Goal: Book appointment/travel/reservation

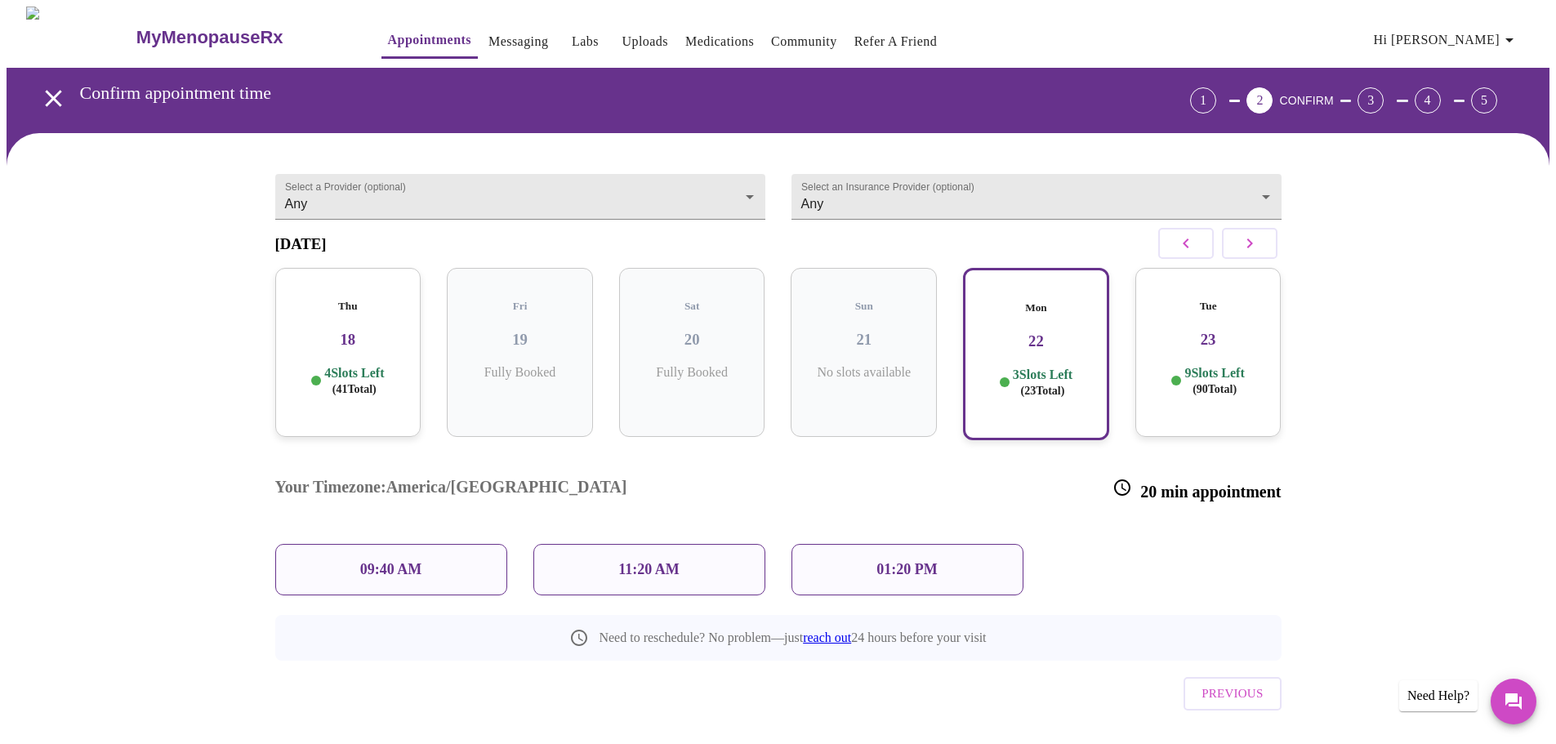
click at [896, 561] on p "01:20 PM" at bounding box center [907, 569] width 60 height 17
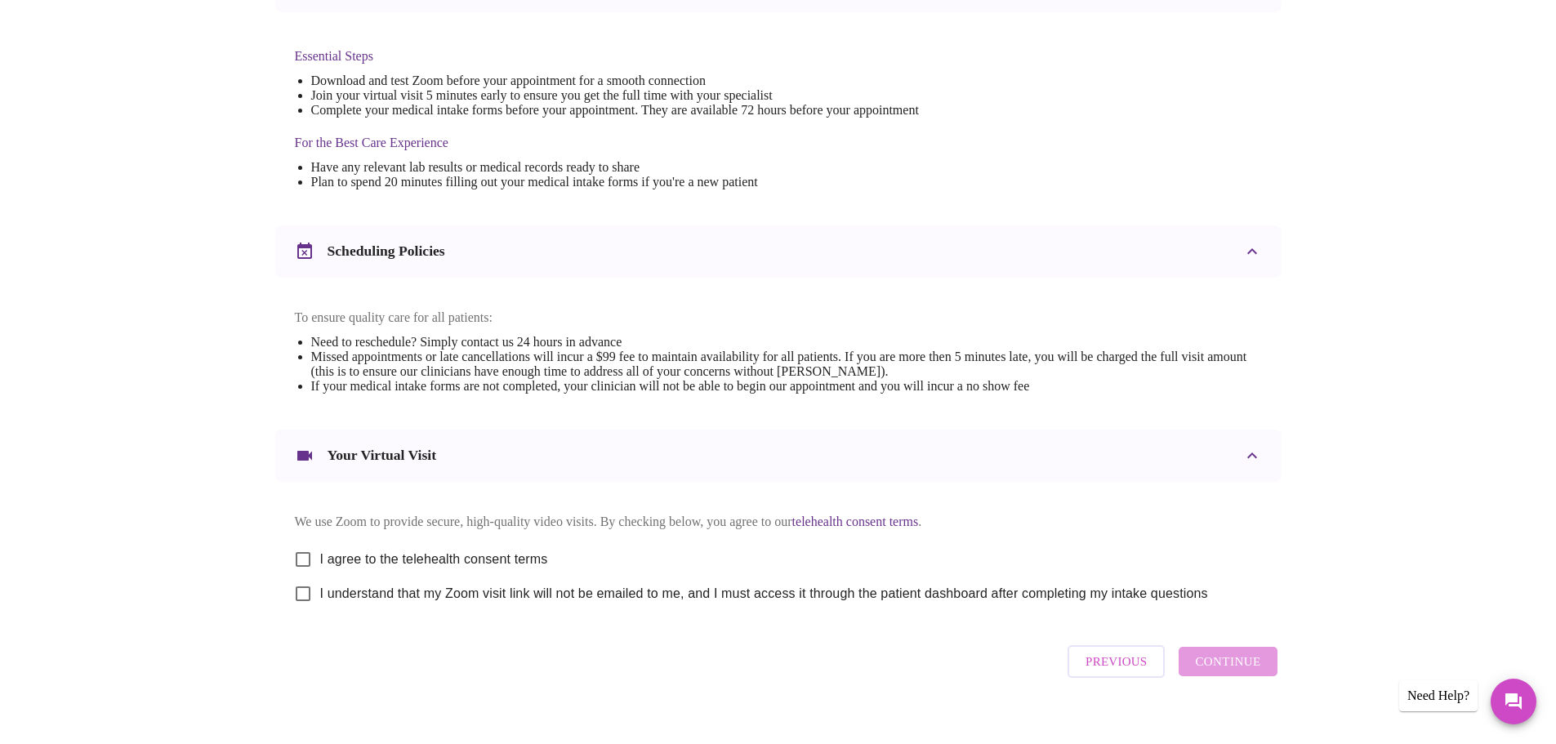
scroll to position [440, 0]
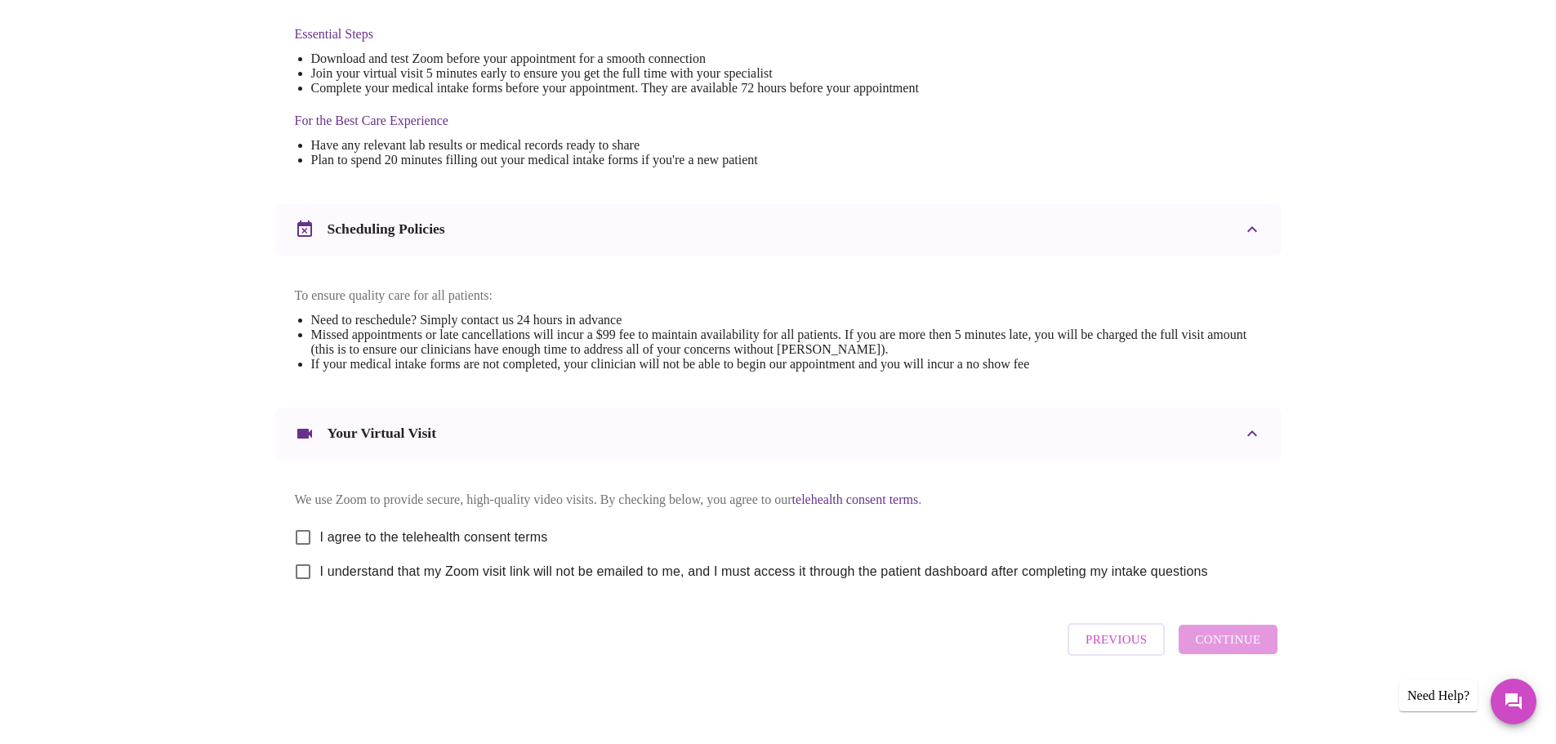
drag, startPoint x: 298, startPoint y: 521, endPoint x: 292, endPoint y: 533, distance: 13.9
click at [295, 531] on div "We use Zoom to provide secure, high-quality video visits. By checking below, yo…" at bounding box center [778, 534] width 967 height 109
click at [308, 529] on input "I agree to the telehealth consent terms" at bounding box center [303, 537] width 34 height 34
checkbox input "true"
drag, startPoint x: 310, startPoint y: 568, endPoint x: 635, endPoint y: 597, distance: 326.5
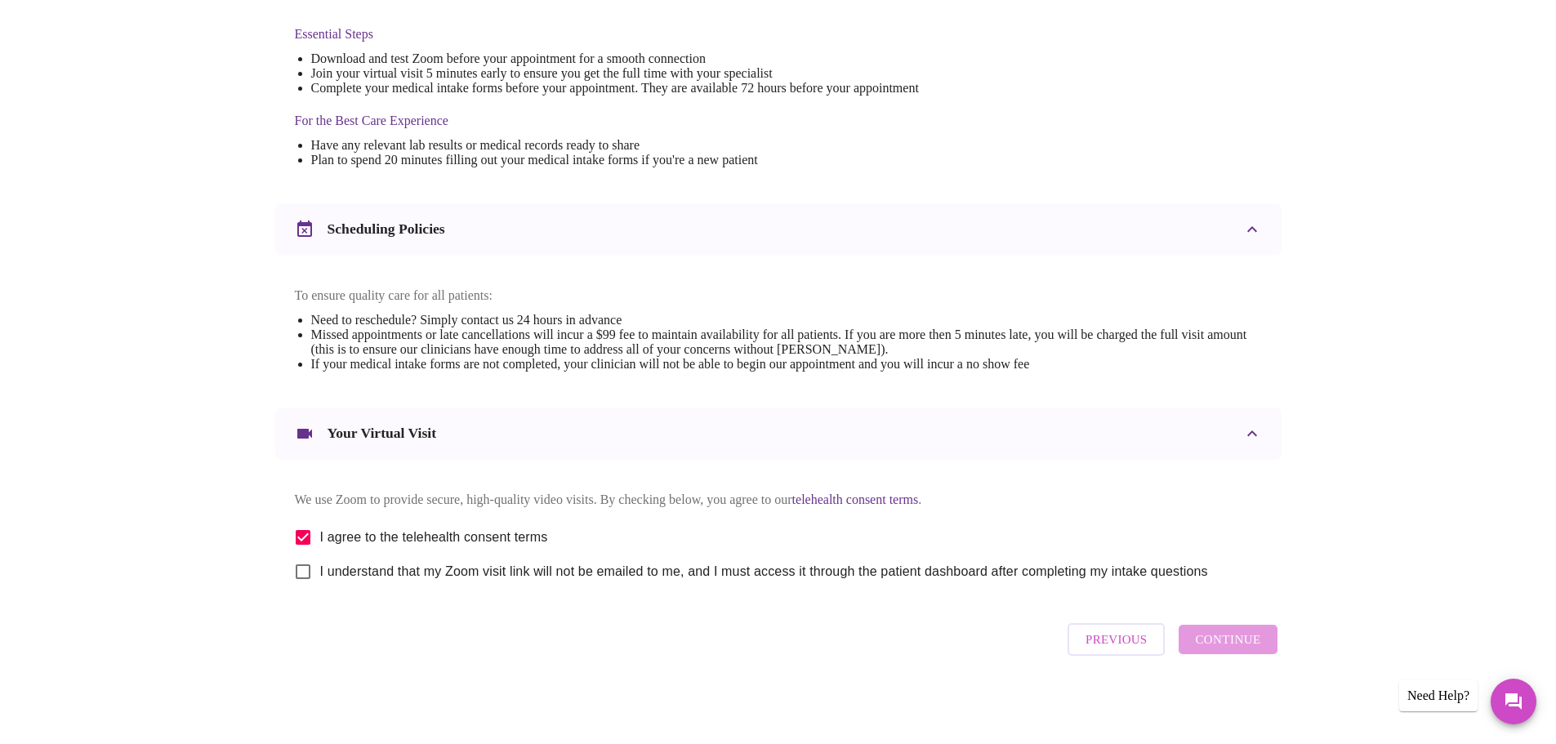
click at [312, 569] on input "I understand that my Zoom visit link will not be emailed to me, and I must acce…" at bounding box center [303, 572] width 34 height 34
checkbox input "true"
click at [1241, 638] on span "Continue" at bounding box center [1227, 639] width 65 height 21
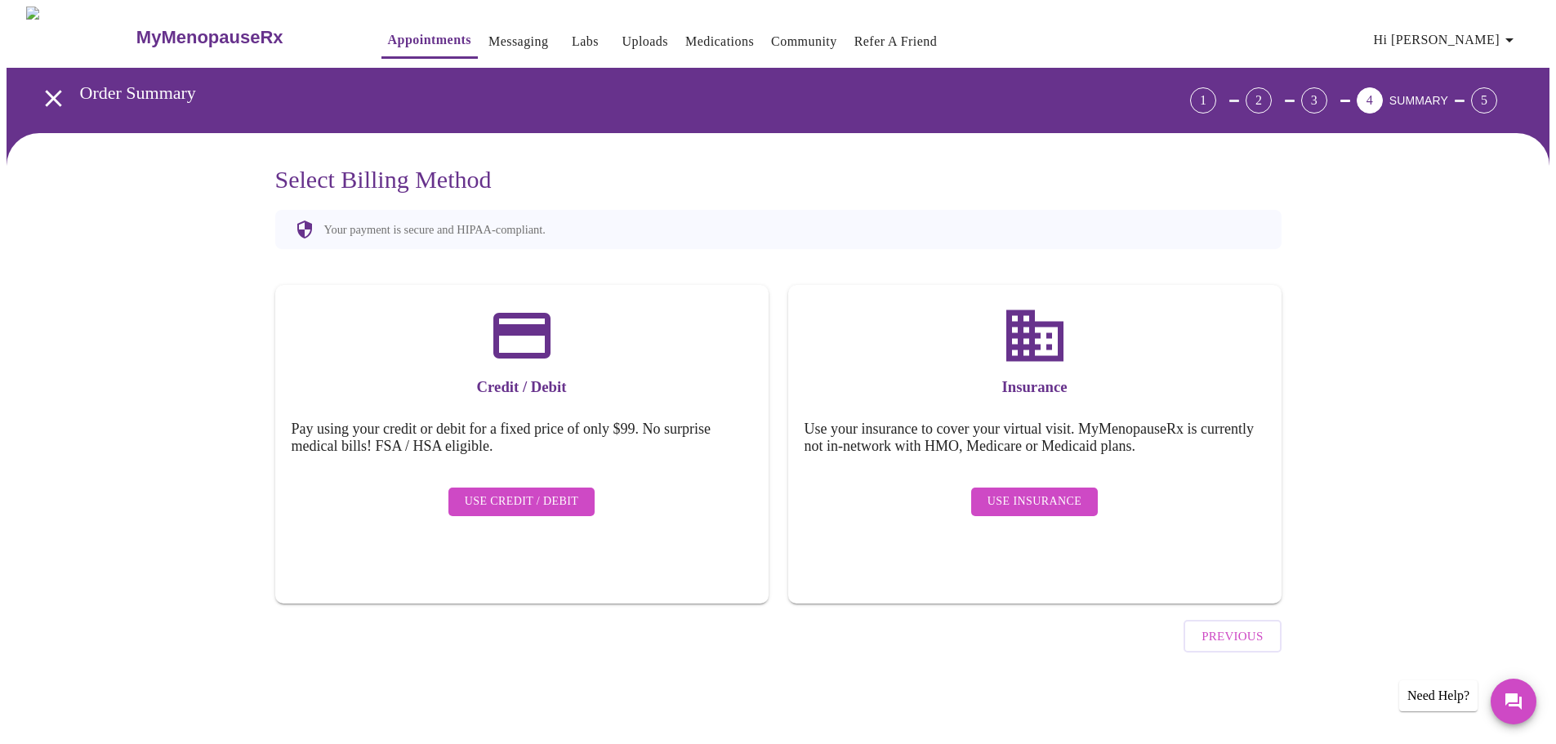
scroll to position [0, 0]
click at [1019, 480] on div "Use Insurance" at bounding box center [1040, 502] width 461 height 45
click at [1023, 493] on span "Use Insurance" at bounding box center [1040, 502] width 94 height 20
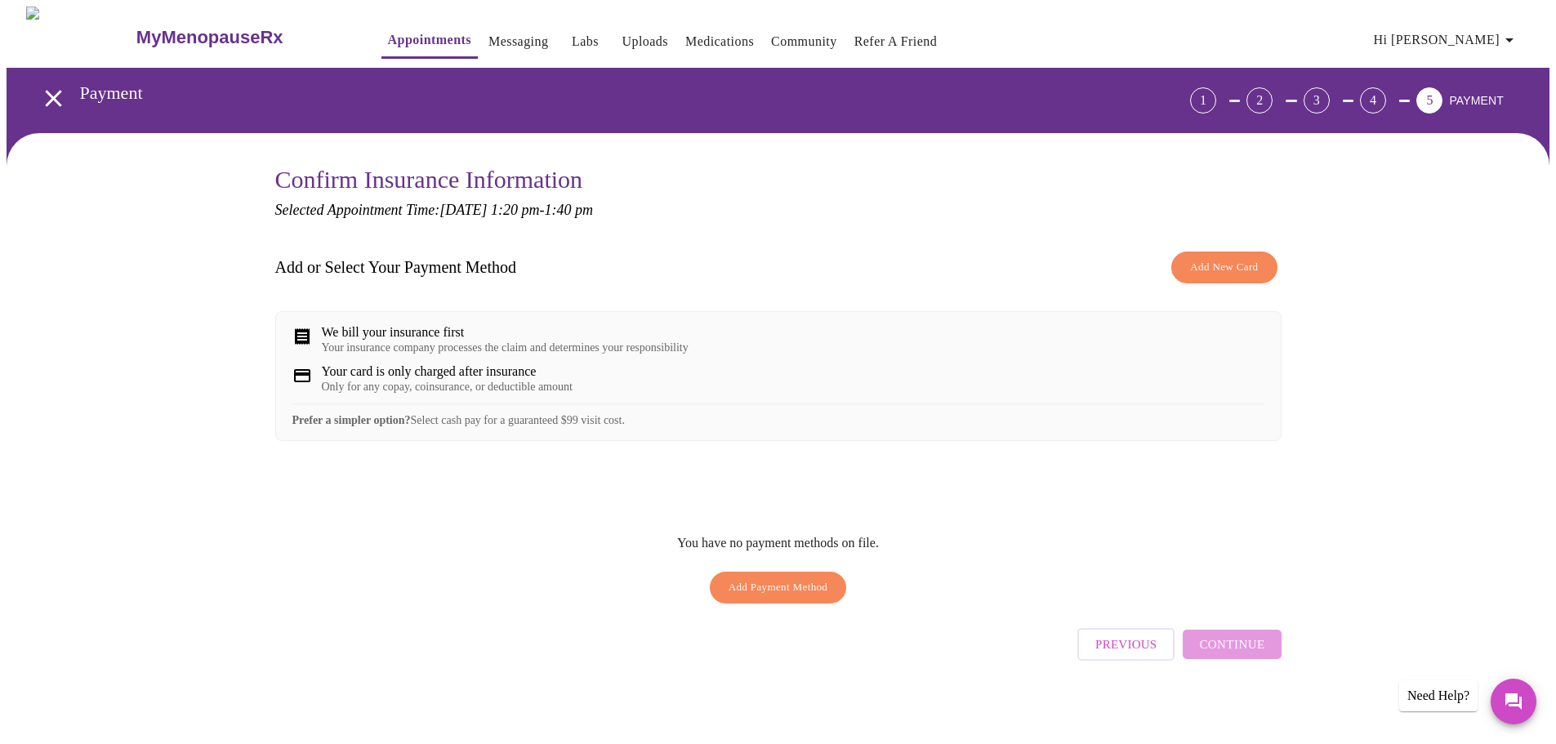
click at [1234, 272] on span "Add New Card" at bounding box center [1224, 267] width 68 height 19
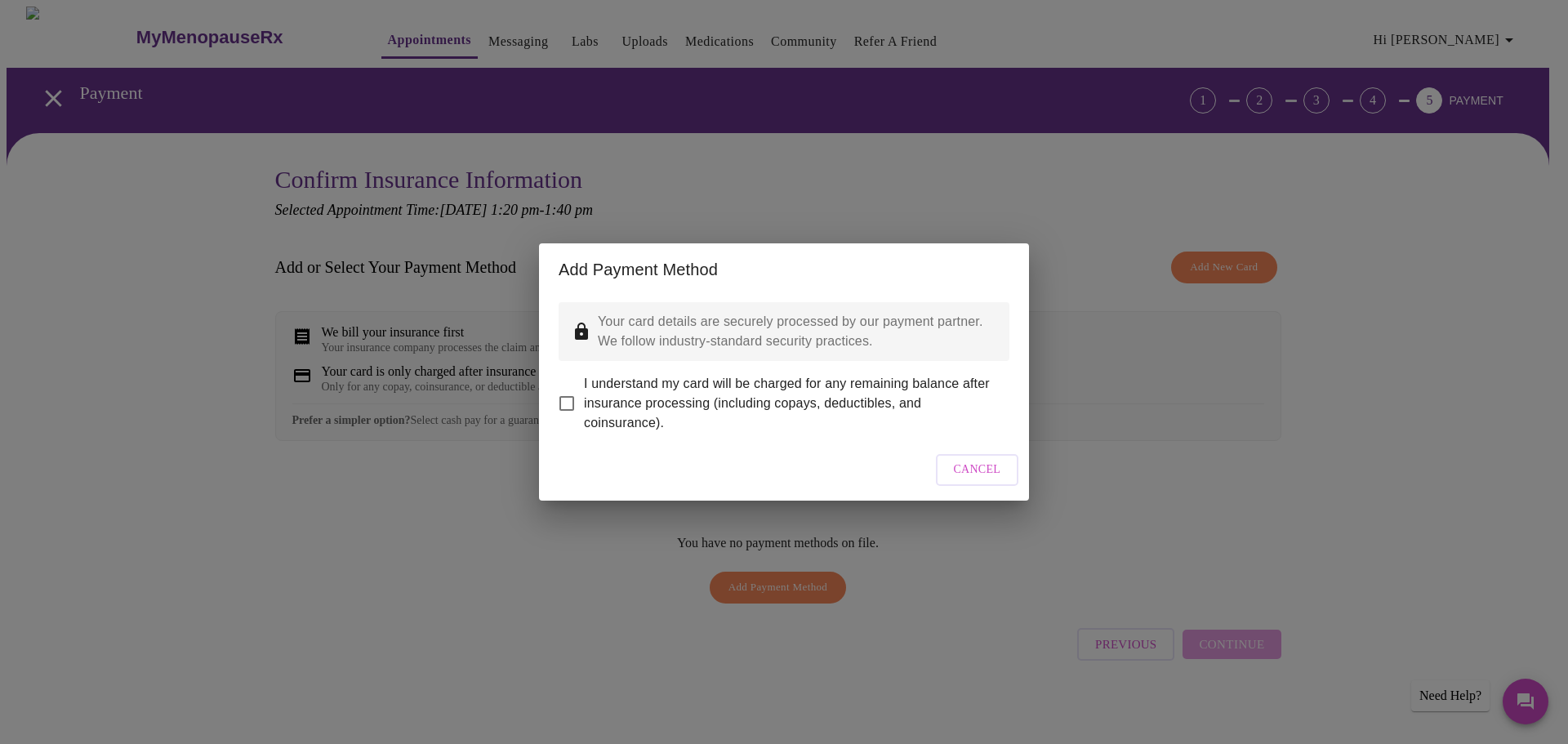
click at [565, 389] on input "I understand my card will be charged for any remaining balance after insurance …" at bounding box center [567, 403] width 34 height 34
checkbox input "true"
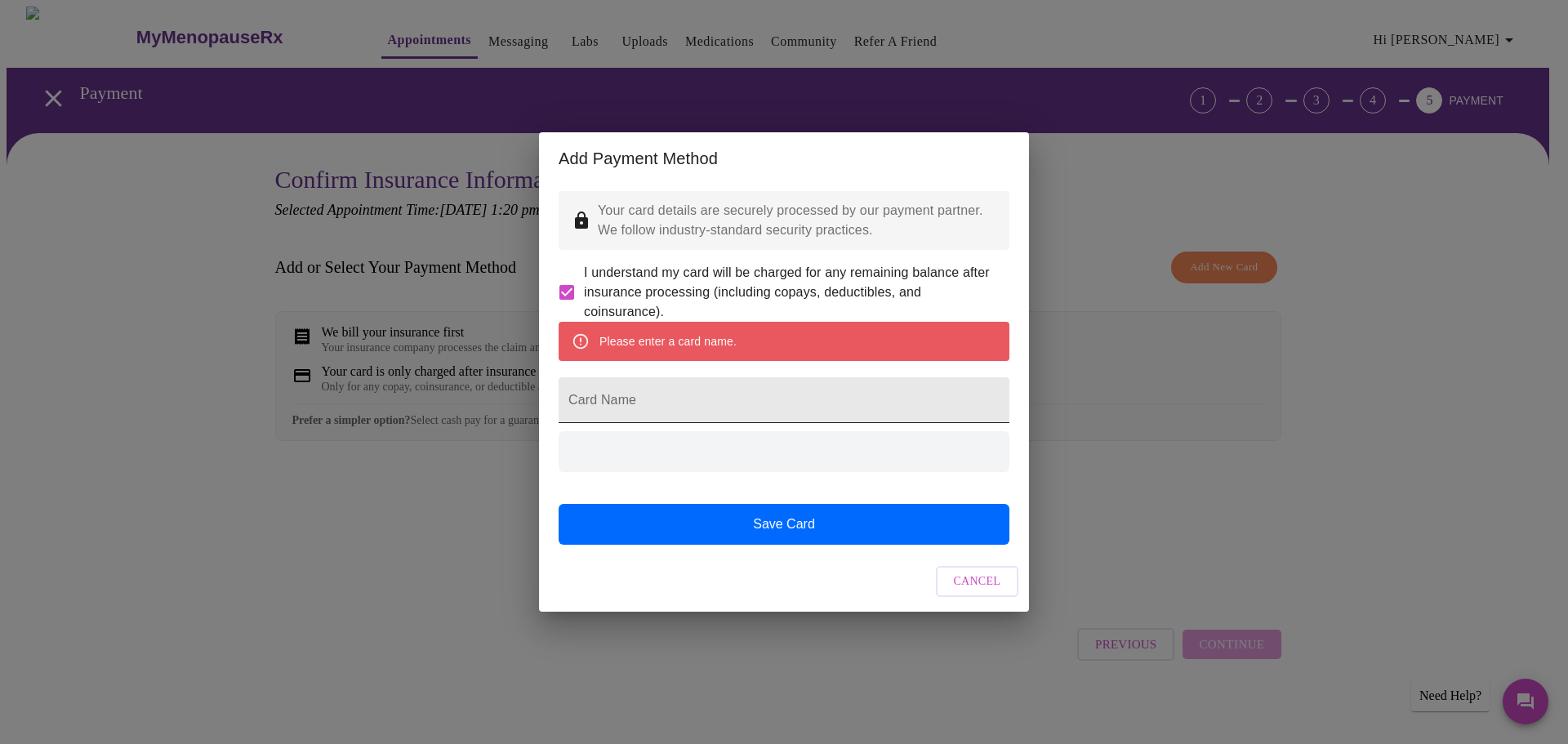
click at [726, 415] on input "Card Name" at bounding box center [784, 400] width 451 height 46
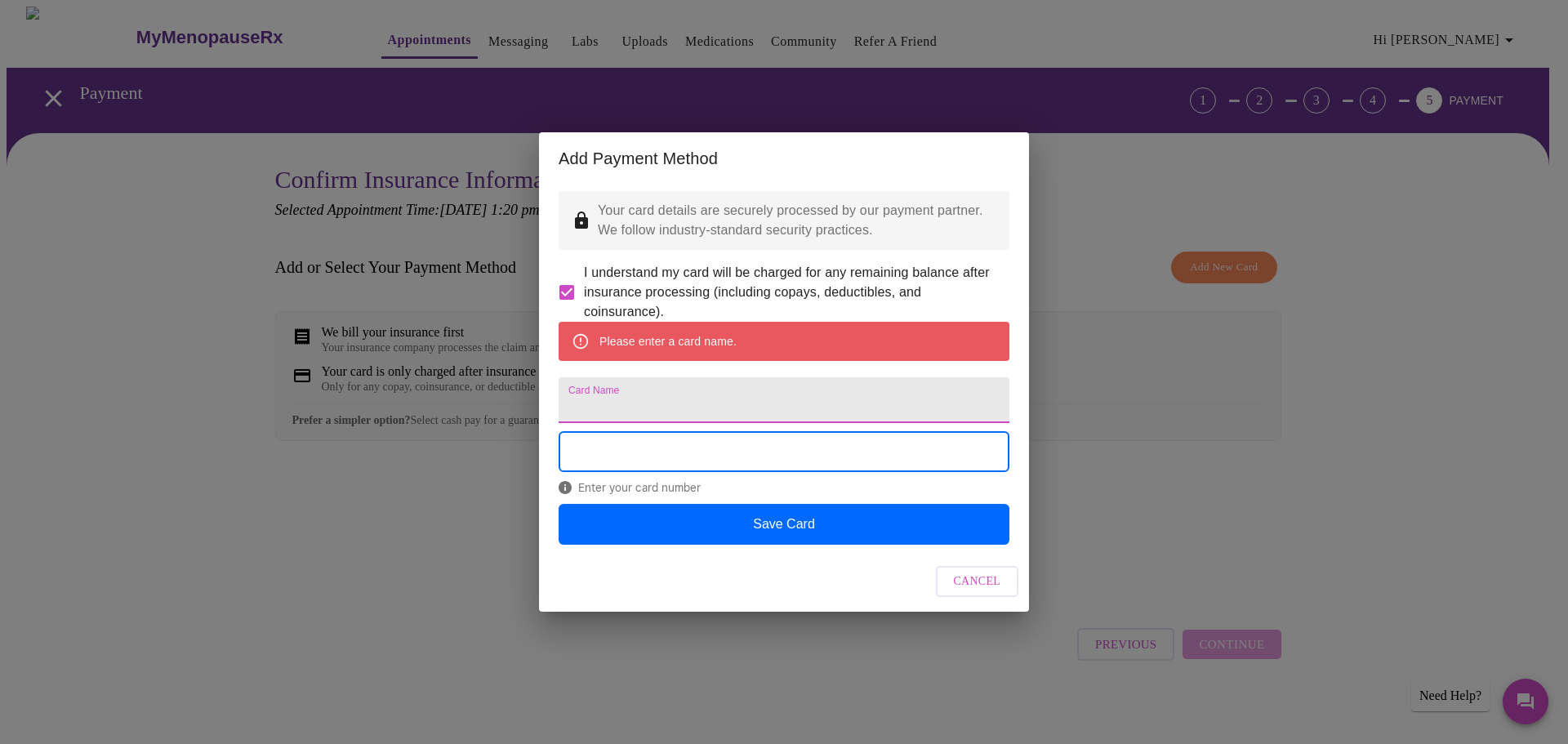
click at [726, 413] on input "Card Name" at bounding box center [784, 400] width 451 height 46
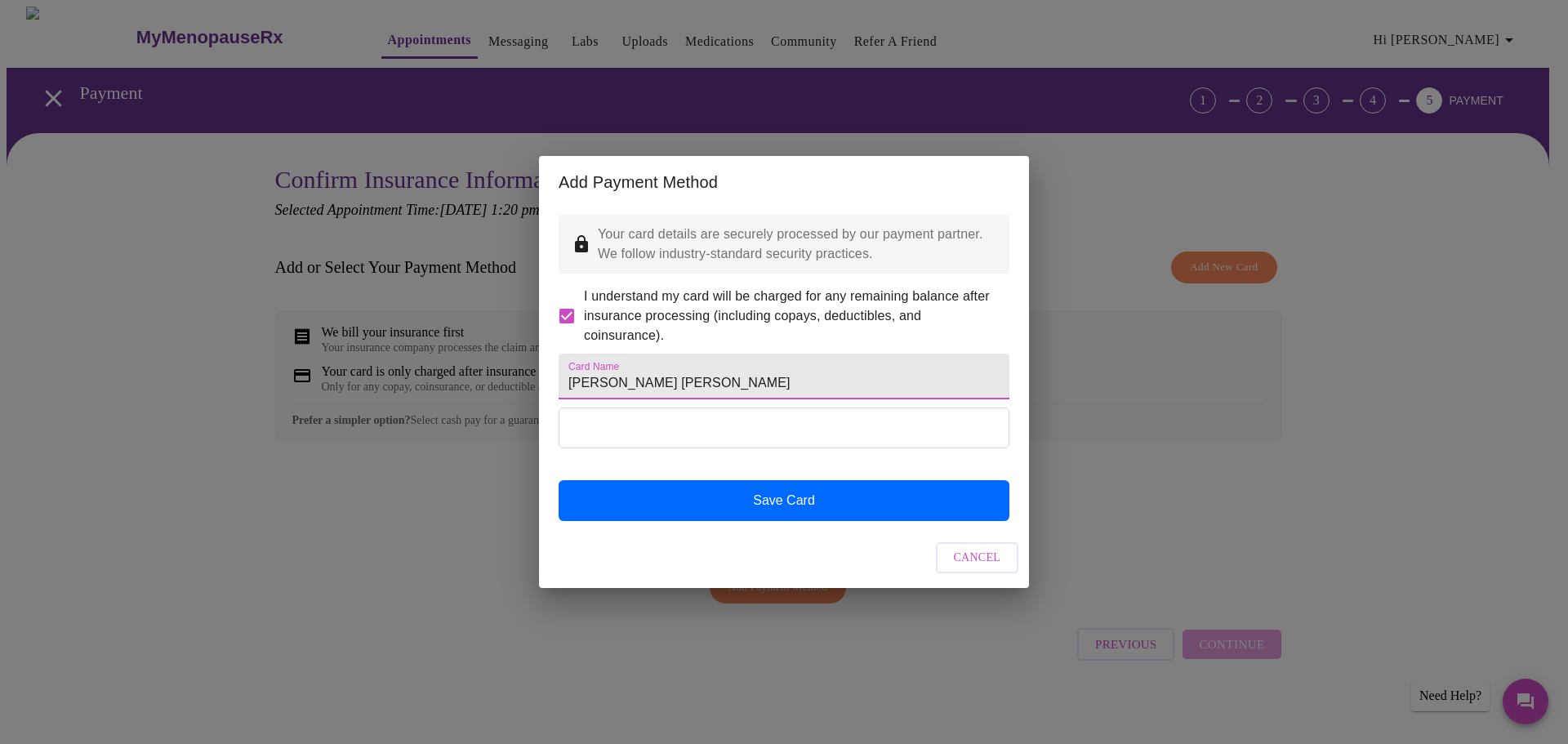
type input "[PERSON_NAME] [PERSON_NAME]"
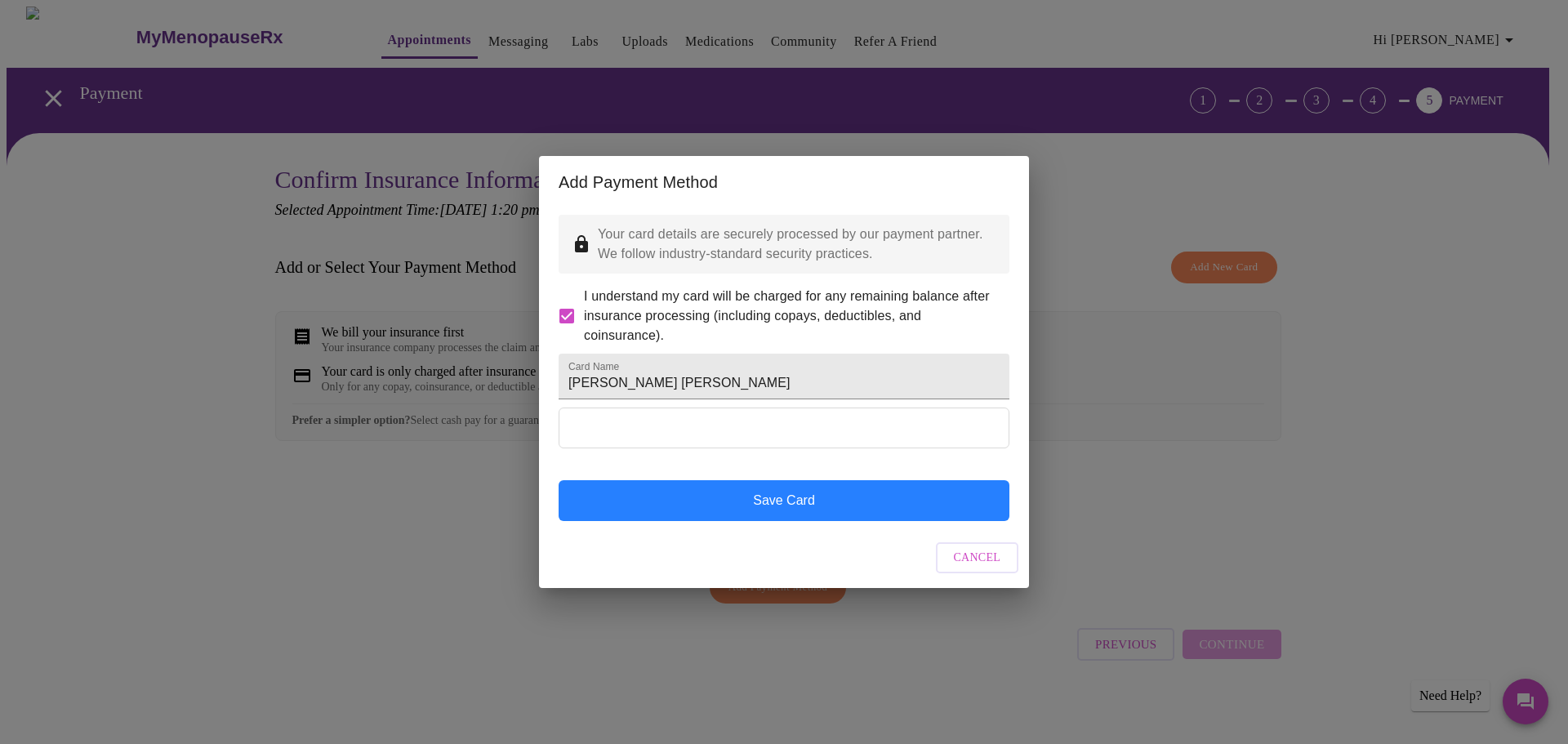
click at [858, 521] on button "Save Card" at bounding box center [784, 500] width 451 height 41
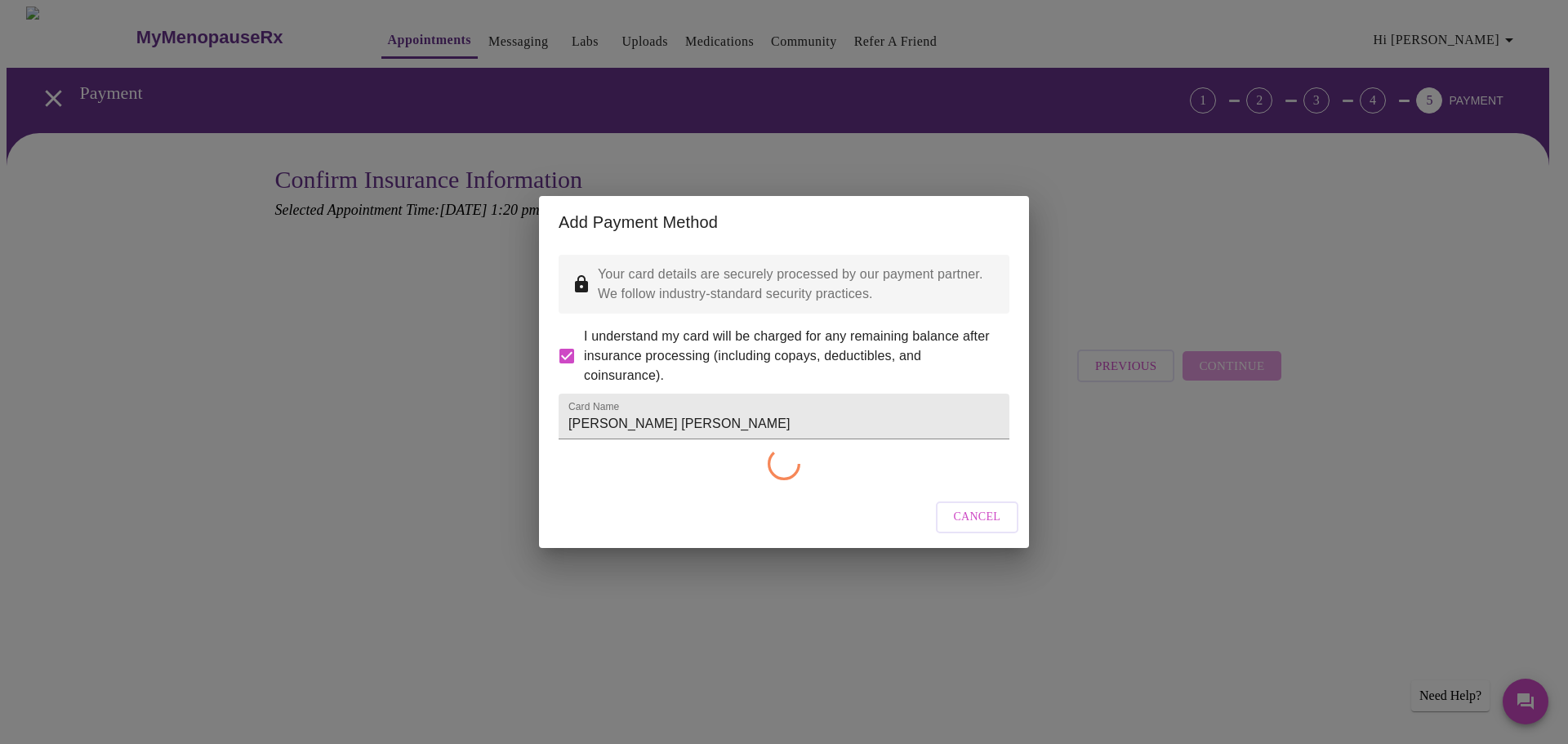
checkbox input "false"
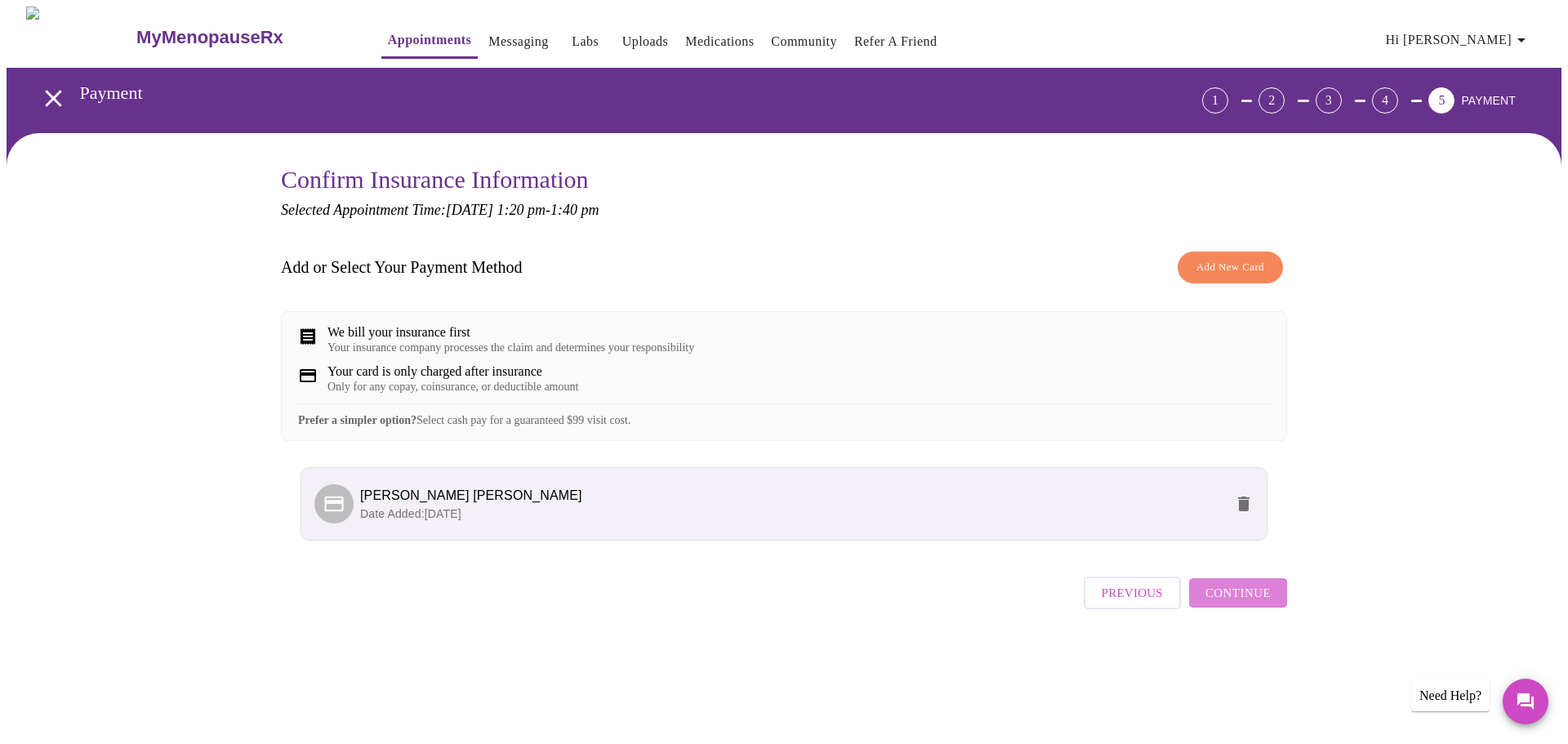
click at [1235, 608] on button "Continue" at bounding box center [1238, 592] width 98 height 29
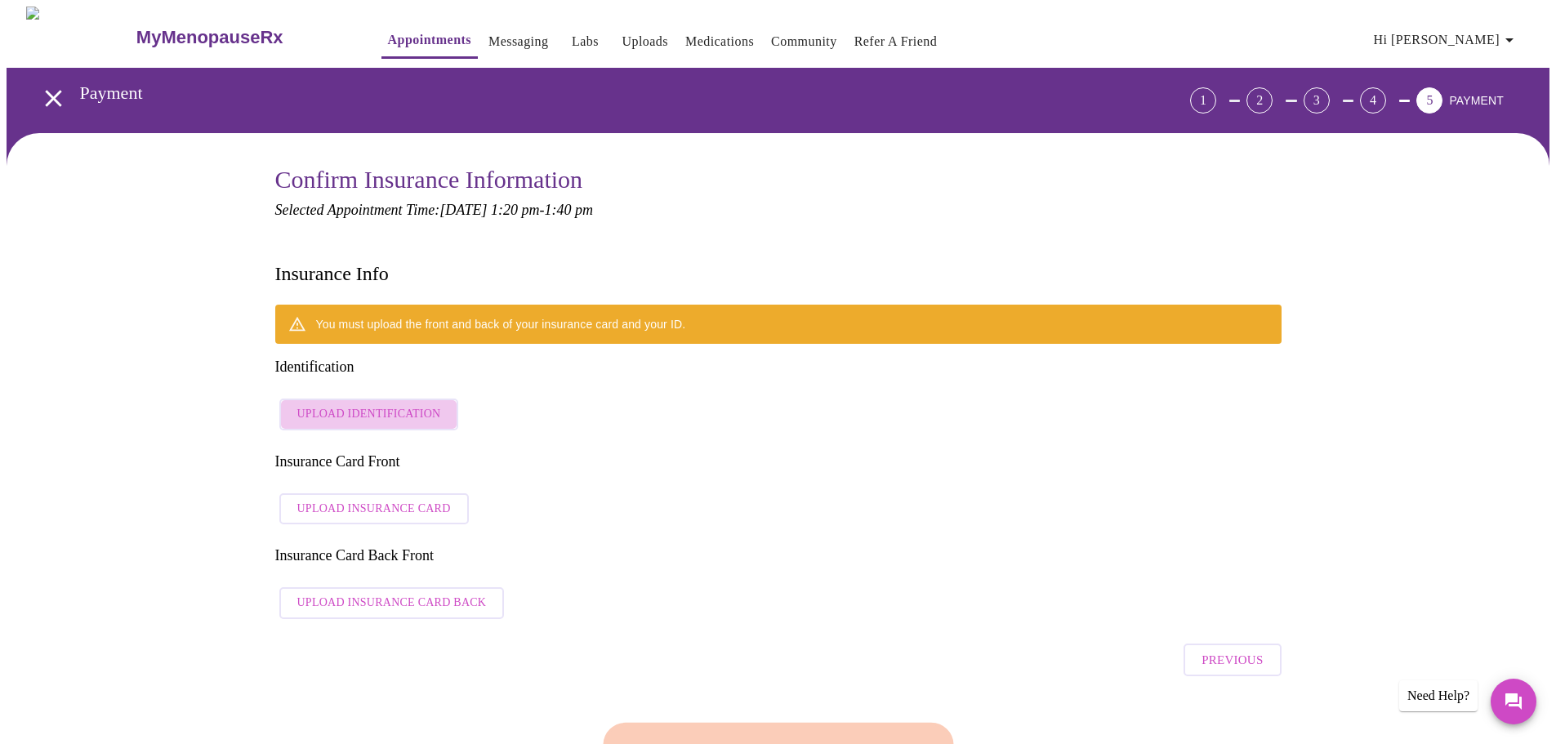
click at [394, 404] on span "Upload Identification" at bounding box center [369, 414] width 144 height 20
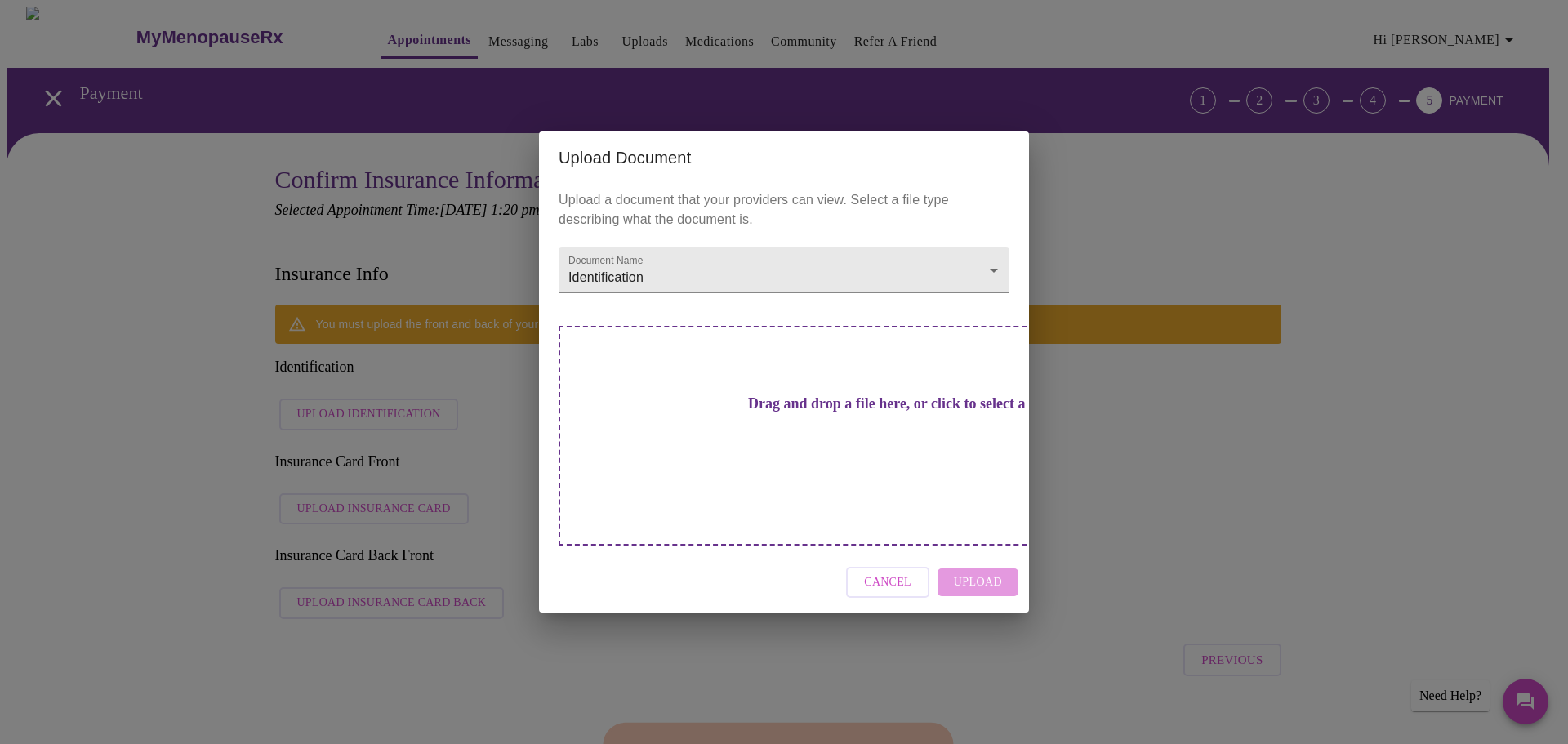
click at [772, 413] on h3 "Drag and drop a file here, or click to select a file" at bounding box center [898, 403] width 451 height 17
click at [891, 573] on span "Cancel" at bounding box center [887, 583] width 47 height 20
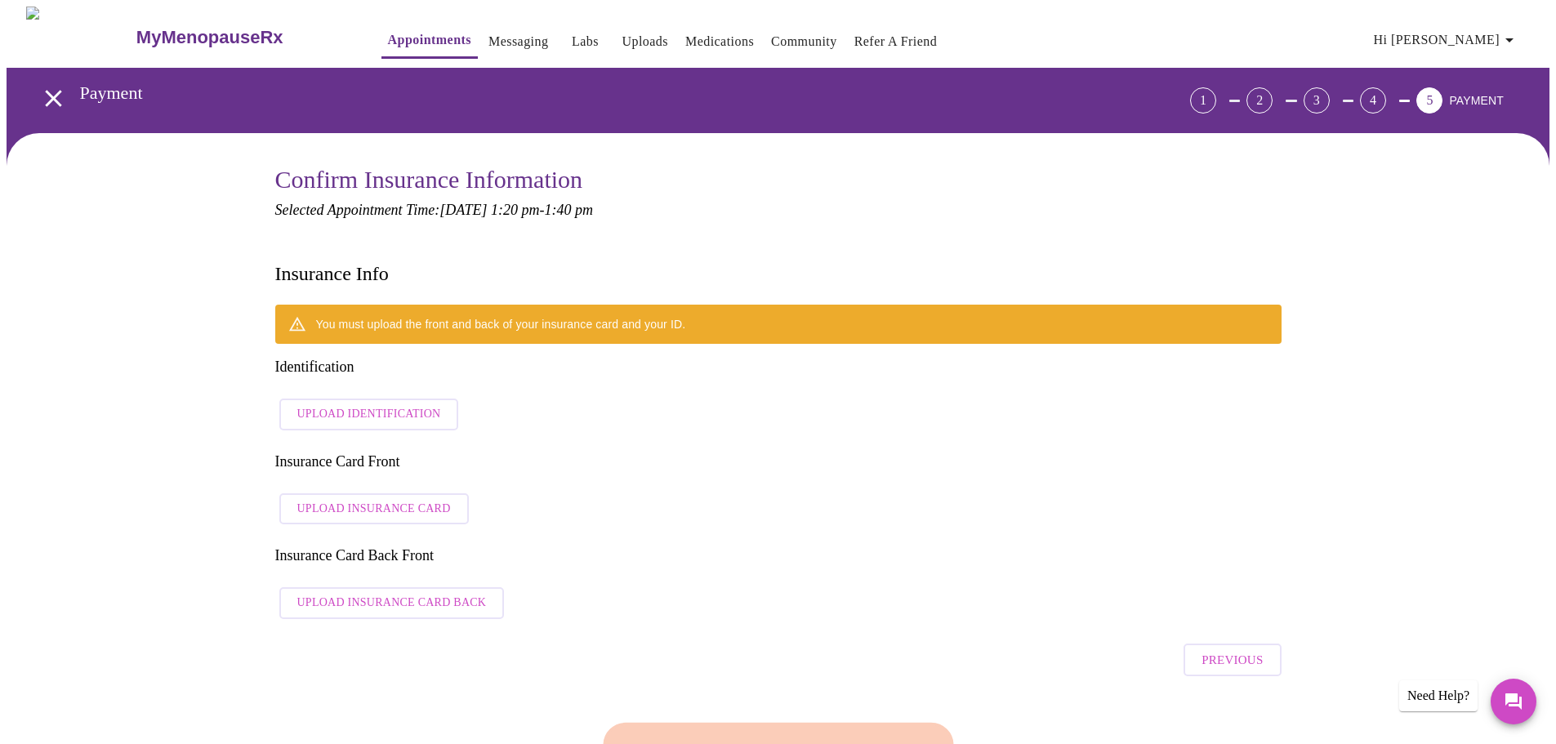
click at [1238, 448] on div "You must upload the front and back of your insurance card and your ID. Identifi…" at bounding box center [778, 466] width 1006 height 323
click at [103, 93] on h3 "Payment" at bounding box center [589, 93] width 1019 height 21
click at [39, 95] on icon "open drawer" at bounding box center [53, 98] width 29 height 29
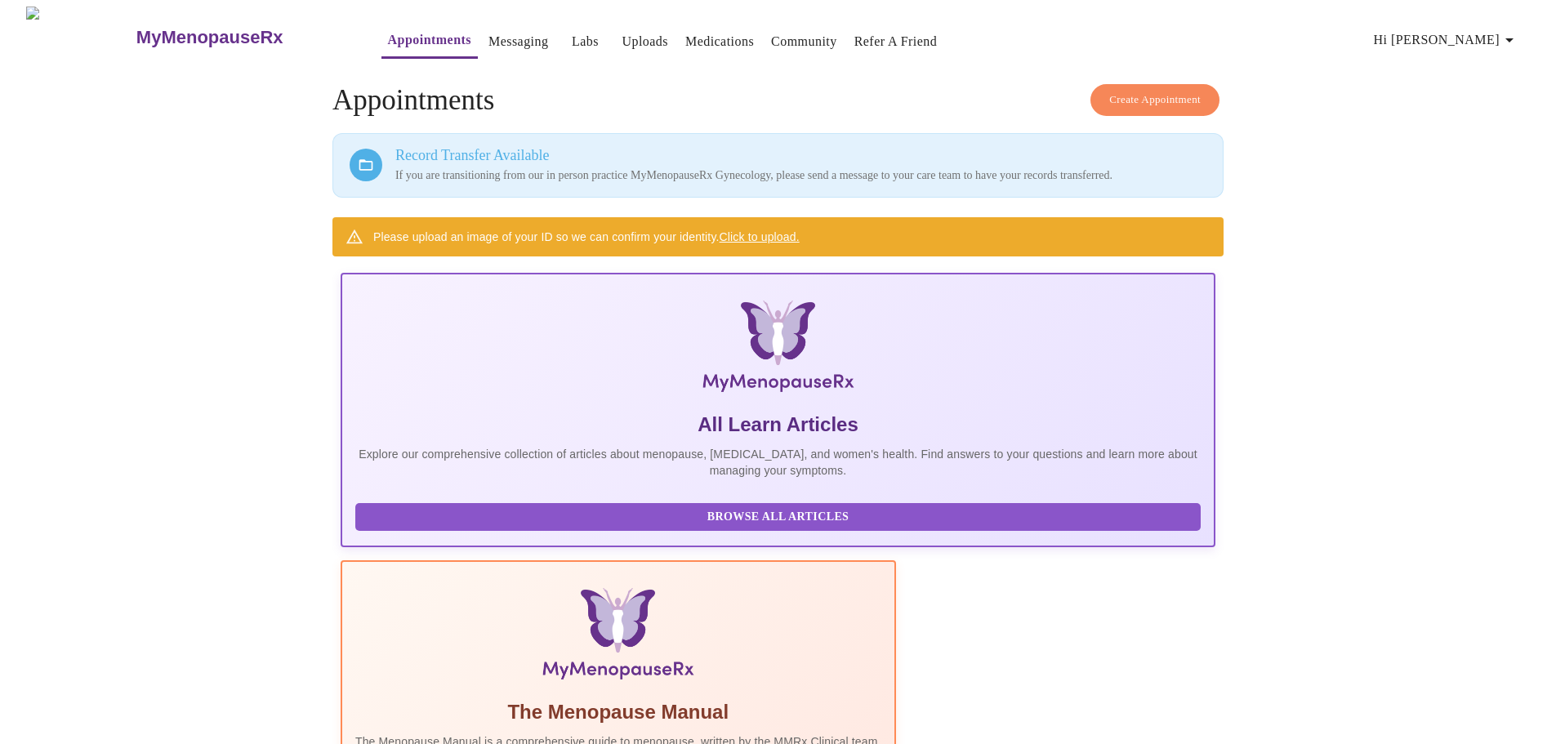
click at [489, 42] on link "Messaging" at bounding box center [519, 41] width 60 height 23
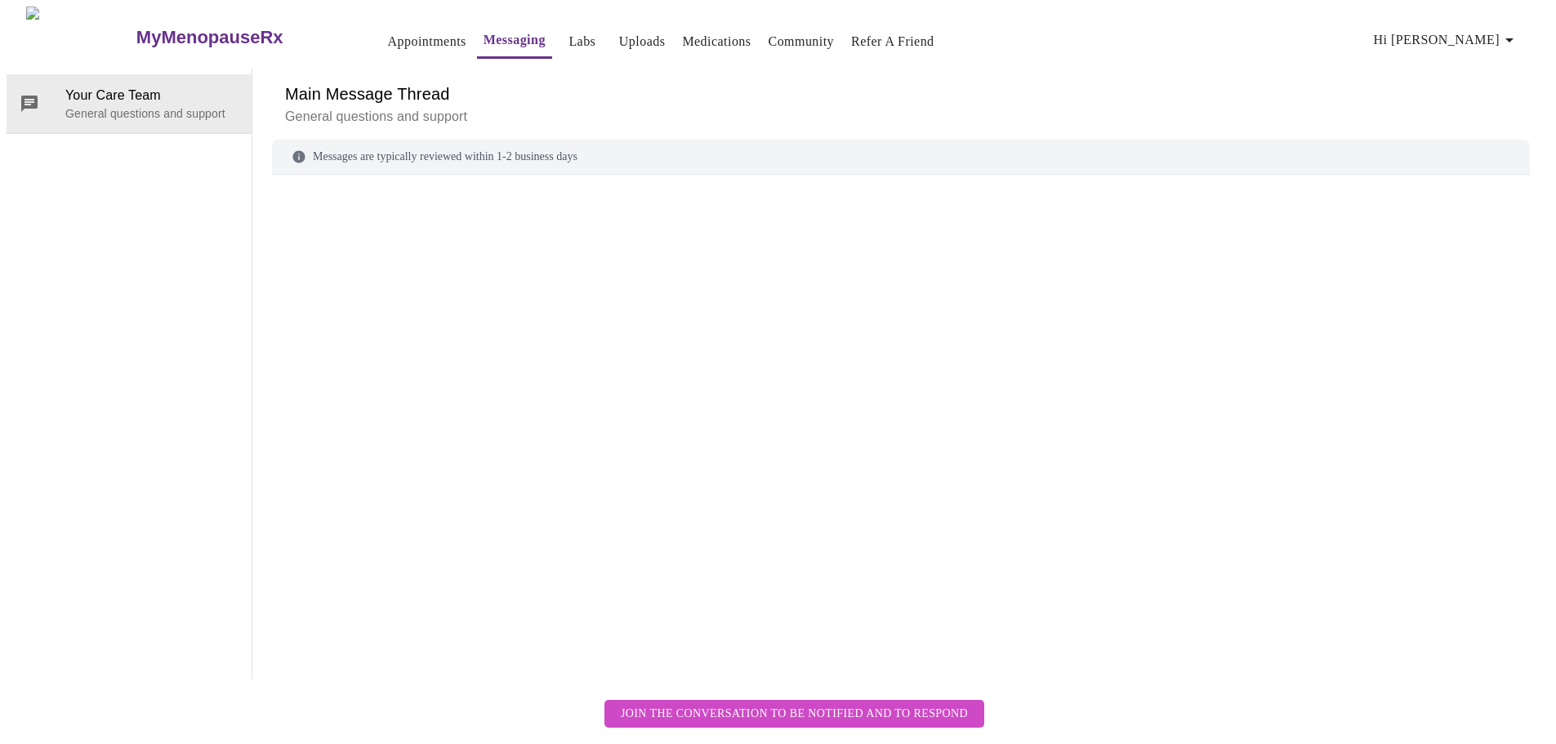
scroll to position [61, 0]
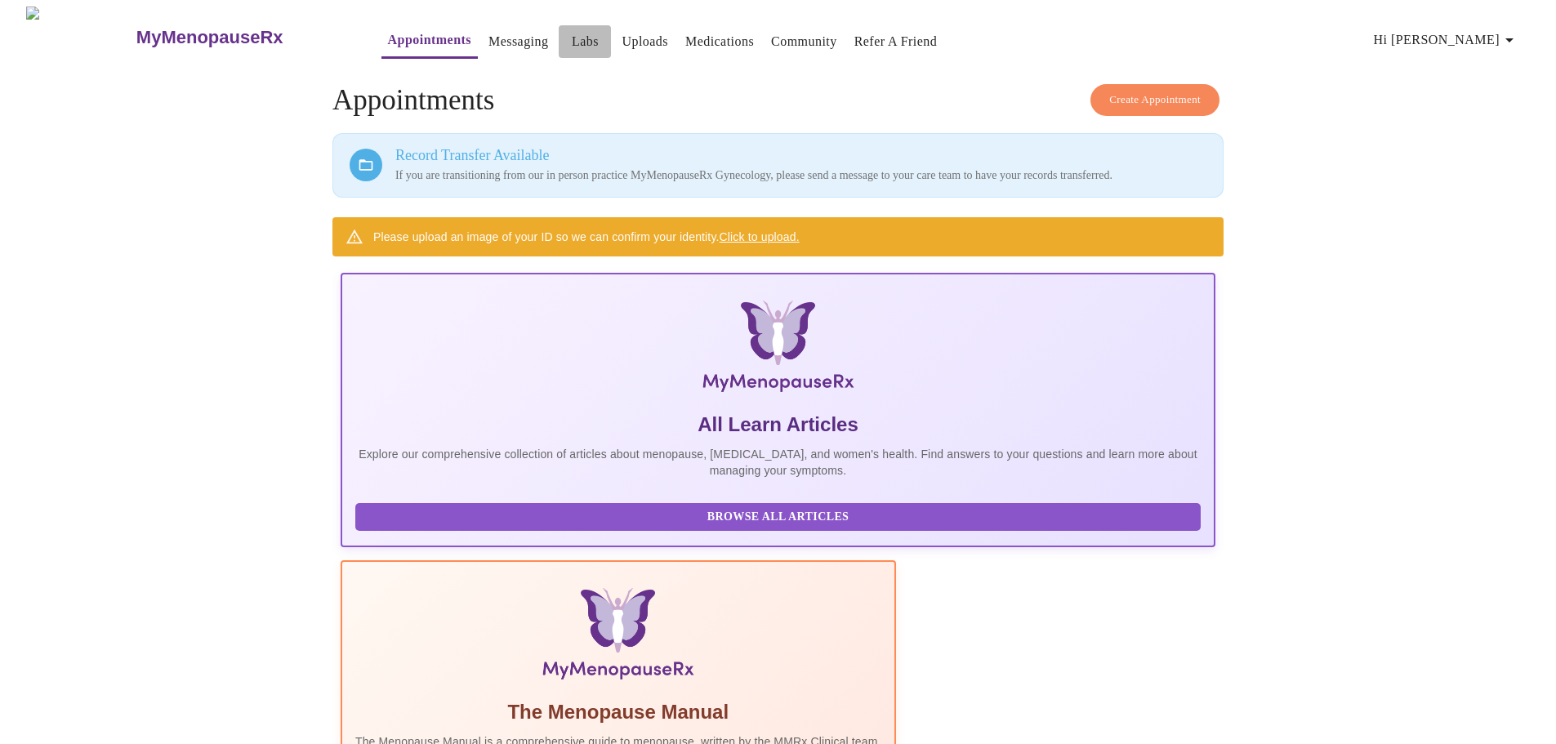
click at [572, 42] on link "Labs" at bounding box center [585, 41] width 27 height 23
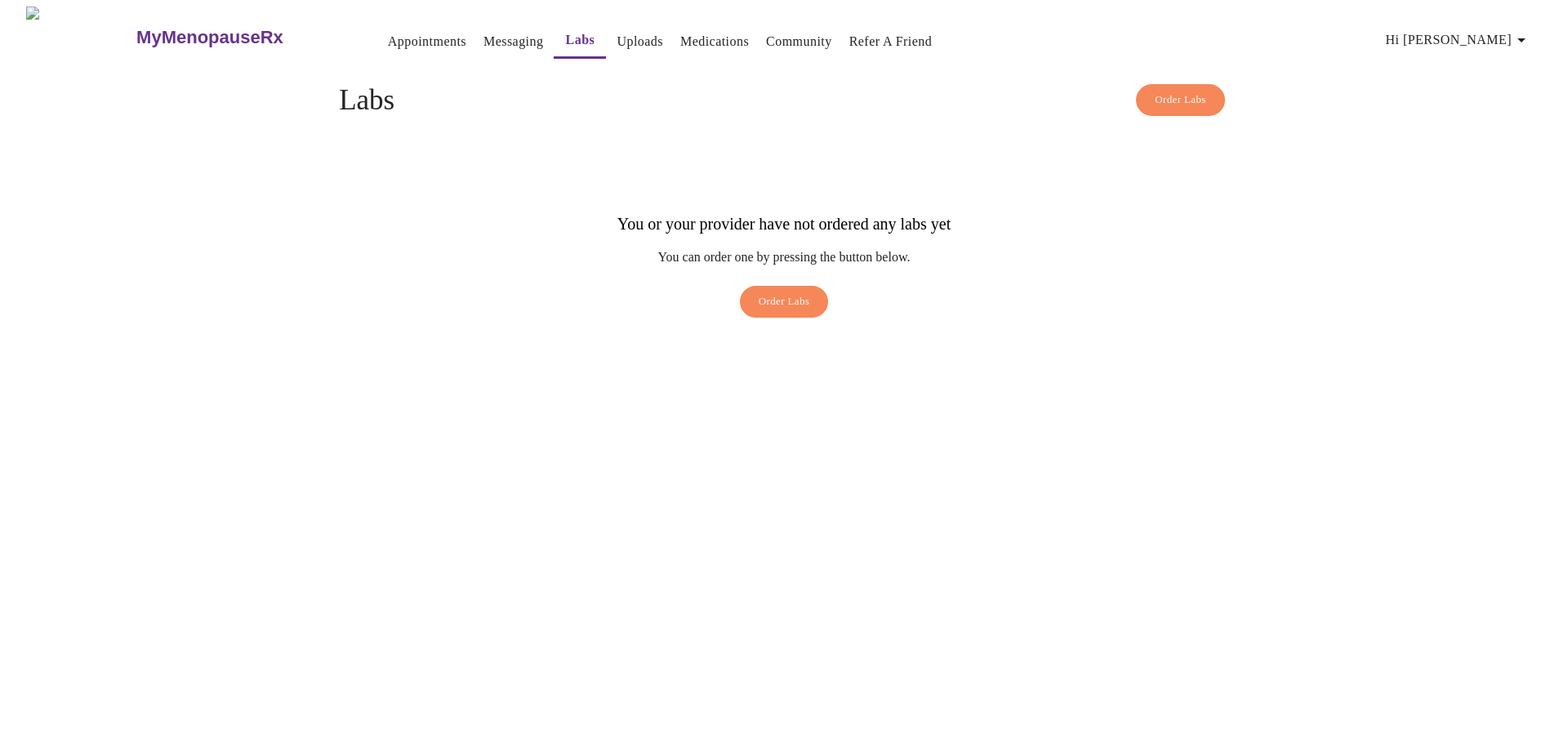
click at [765, 292] on span "Order Labs" at bounding box center [784, 301] width 51 height 19
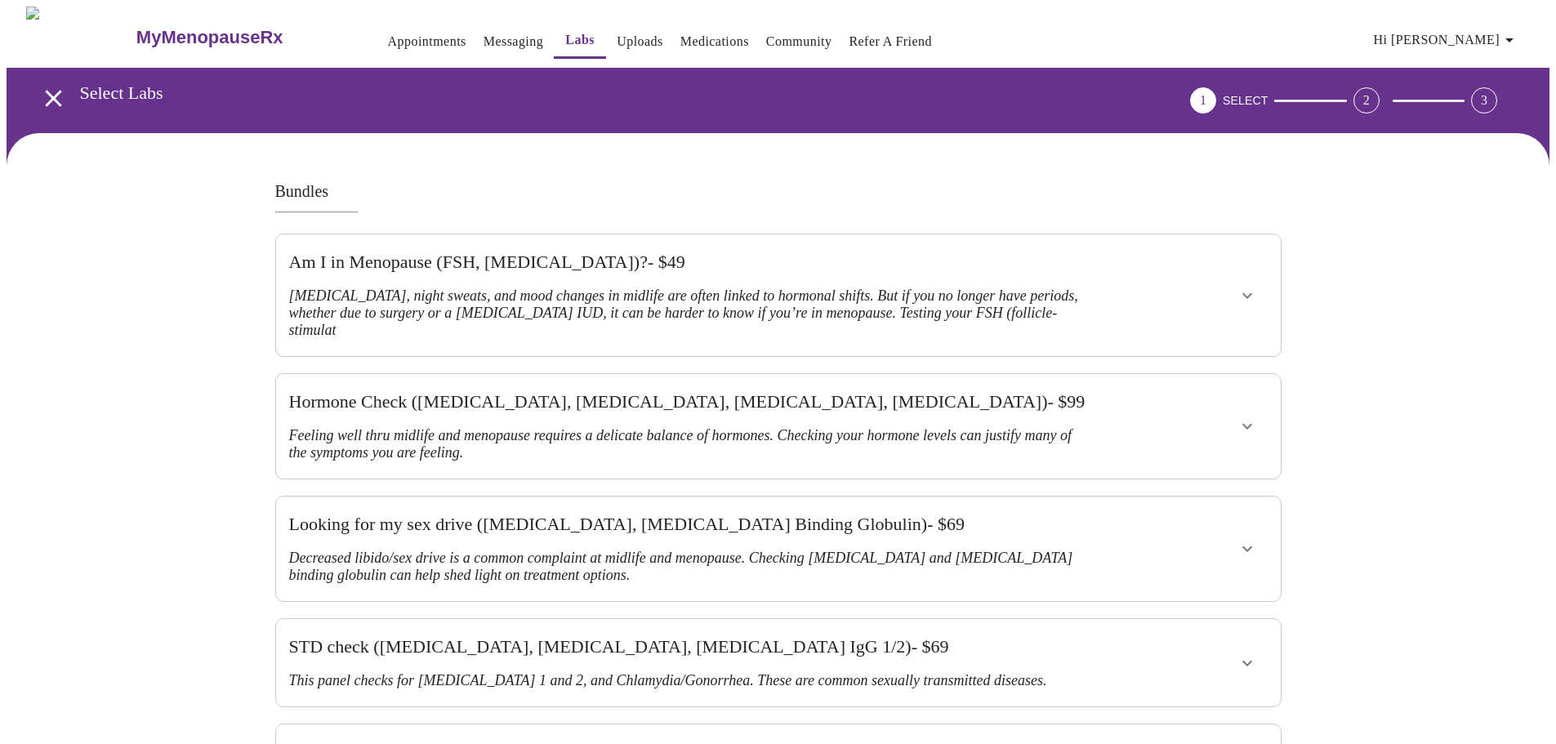
scroll to position [1302, 0]
